Goal: Find specific page/section: Find specific page/section

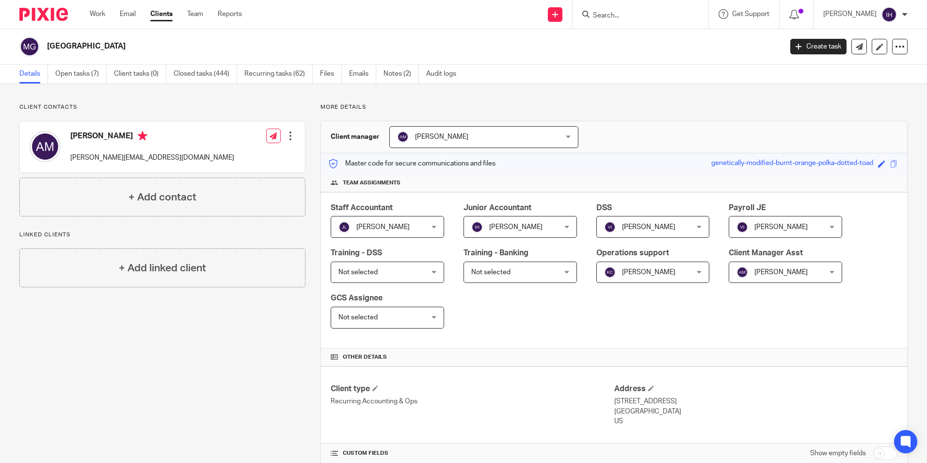
click at [600, 21] on div at bounding box center [641, 14] width 136 height 29
click at [603, 17] on input "Search" at bounding box center [635, 16] width 87 height 9
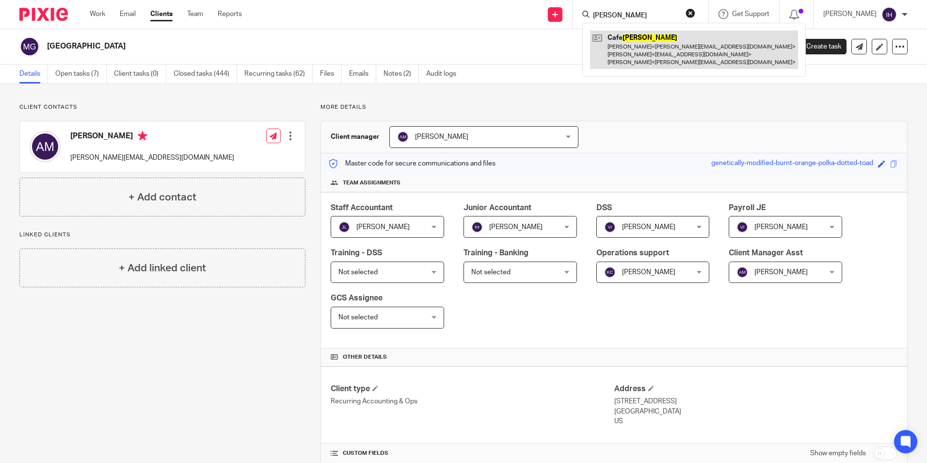
type input "alyce"
click at [652, 42] on link at bounding box center [694, 50] width 208 height 38
click at [651, 45] on link at bounding box center [694, 50] width 208 height 38
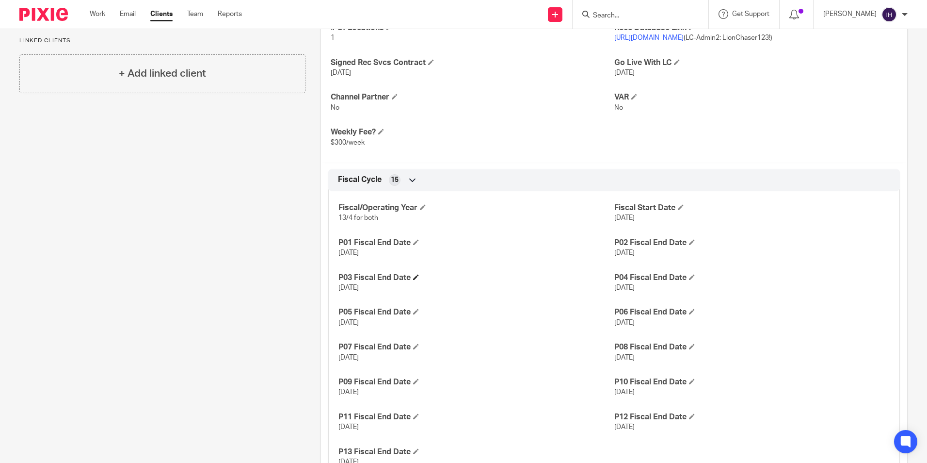
scroll to position [437, 0]
